Goal: Task Accomplishment & Management: Complete application form

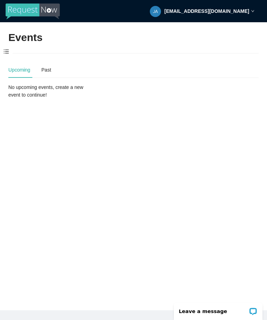
click at [10, 46] on span at bounding box center [6, 51] width 12 height 15
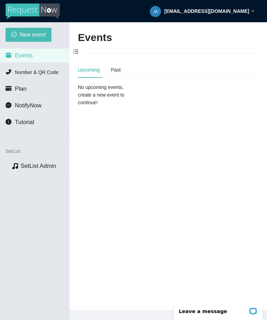
click at [32, 34] on span "New event" at bounding box center [32, 34] width 26 height 9
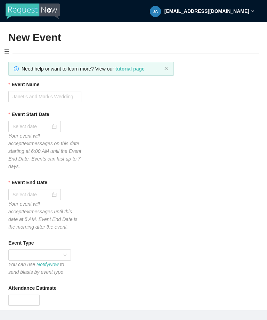
type textarea "Thanks for your participation! Hope to see you again soon!! Virtual tips 😊 http…"
click at [54, 126] on div at bounding box center [34, 127] width 44 height 8
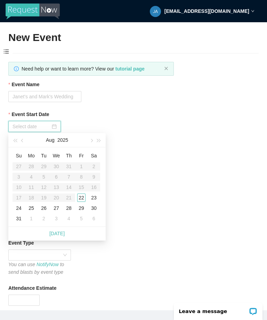
type input "08/22/2025"
click at [82, 195] on div "22" at bounding box center [81, 197] width 8 height 8
type input "08/23/2025"
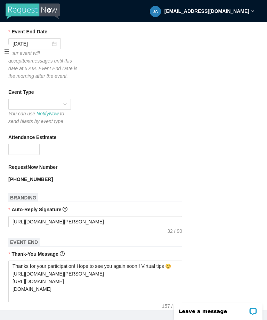
scroll to position [152, 0]
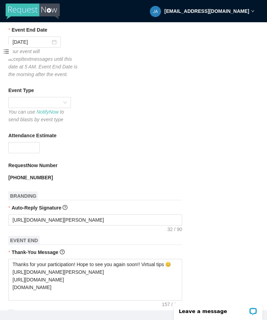
click at [70, 98] on div at bounding box center [39, 102] width 62 height 11
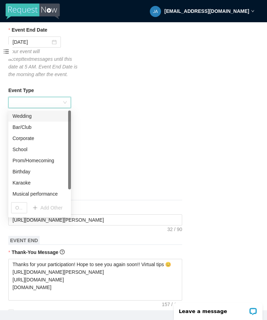
click at [48, 195] on div "Musical performance" at bounding box center [39, 194] width 54 height 8
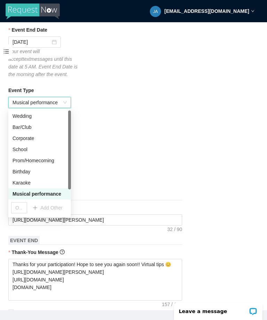
type textarea "Thanks for your participation! Hope to see you again soon!! Virtual tips 😊 http…"
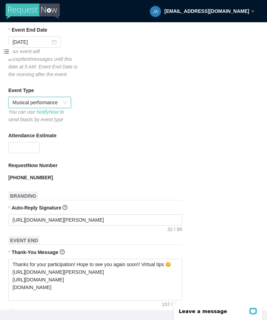
click at [31, 143] on input "Attendance Estimate" at bounding box center [24, 147] width 31 height 10
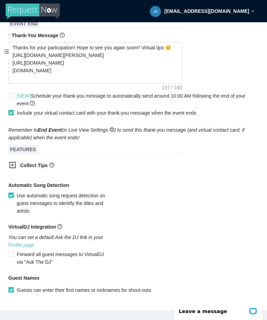
scroll to position [369, 0]
type input "100"
click at [212, 175] on div "Collect Tips" at bounding box center [133, 166] width 250 height 17
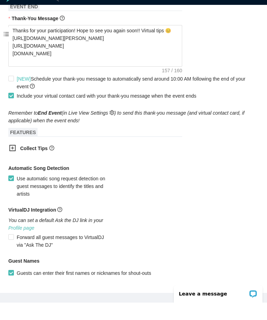
scroll to position [22, 0]
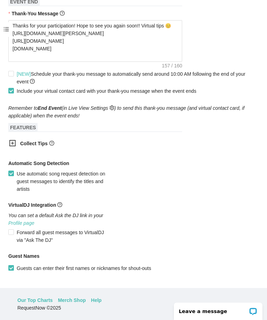
click at [36, 295] on span "Create event" at bounding box center [28, 295] width 28 height 8
type textarea "Thanks for your participation! Hope to see you again soon!! Virtual tips 😊 http…"
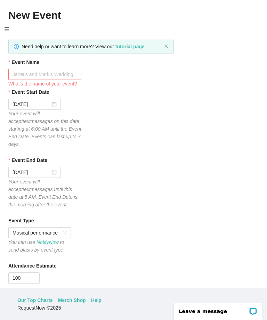
scroll to position [0, 0]
click at [57, 71] on input "Event Name" at bounding box center [44, 74] width 73 height 11
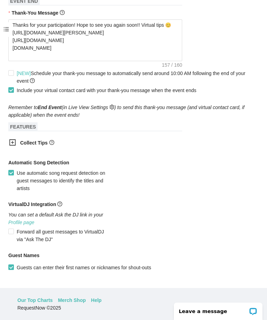
scroll to position [369, 0]
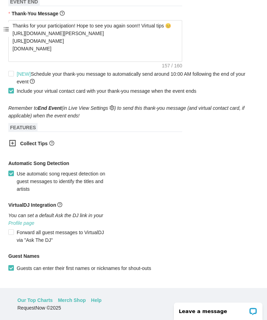
type input "Point"
click at [223, 181] on div "Automatic Song Detection Use automatic song request detection on guest messages…" at bounding box center [133, 175] width 250 height 33
click at [35, 294] on span "Create event" at bounding box center [28, 295] width 28 height 8
type textarea "Thanks for your participation! Hope to see you again soon!! Virtual tips 😊 http…"
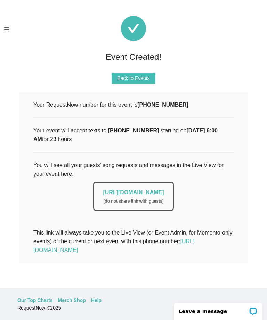
scroll to position [0, 0]
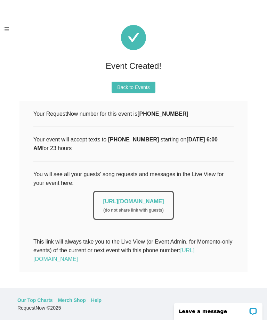
click at [154, 203] on link "https://app.requestnow.io/live/ebpmobe" at bounding box center [133, 201] width 61 height 6
